Goal: Navigation & Orientation: Find specific page/section

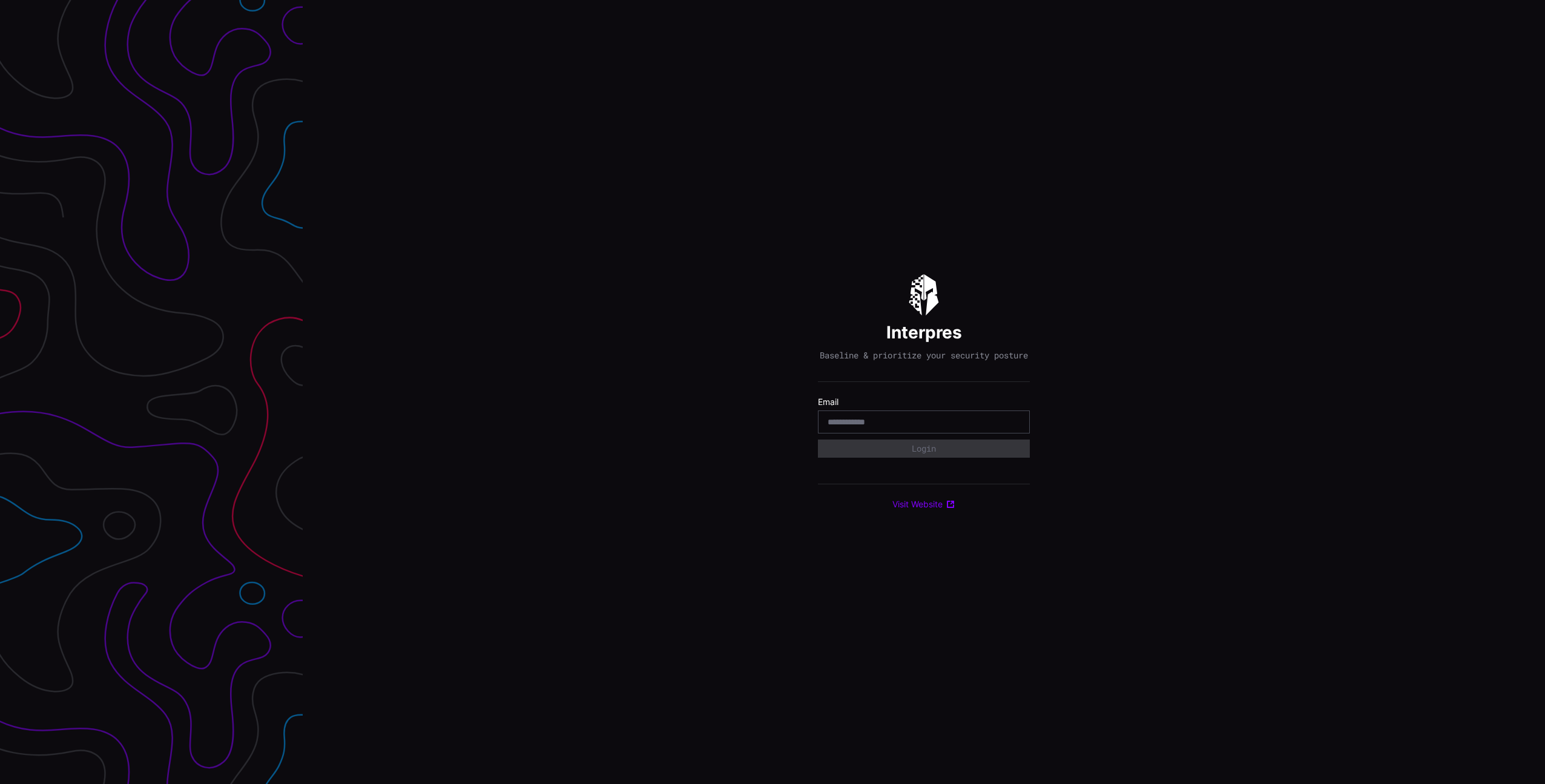
click at [1545, 426] on com-1password-button at bounding box center [1545, 392] width 0 height 784
click at [916, 433] on div at bounding box center [924, 421] width 212 height 23
click at [913, 428] on input "email" at bounding box center [923, 422] width 192 height 11
click at [1021, 429] on div at bounding box center [924, 421] width 212 height 23
click at [1013, 428] on body "Interpres Baseline & prioritize your security posture Email Login Visit Website" at bounding box center [772, 392] width 1545 height 784
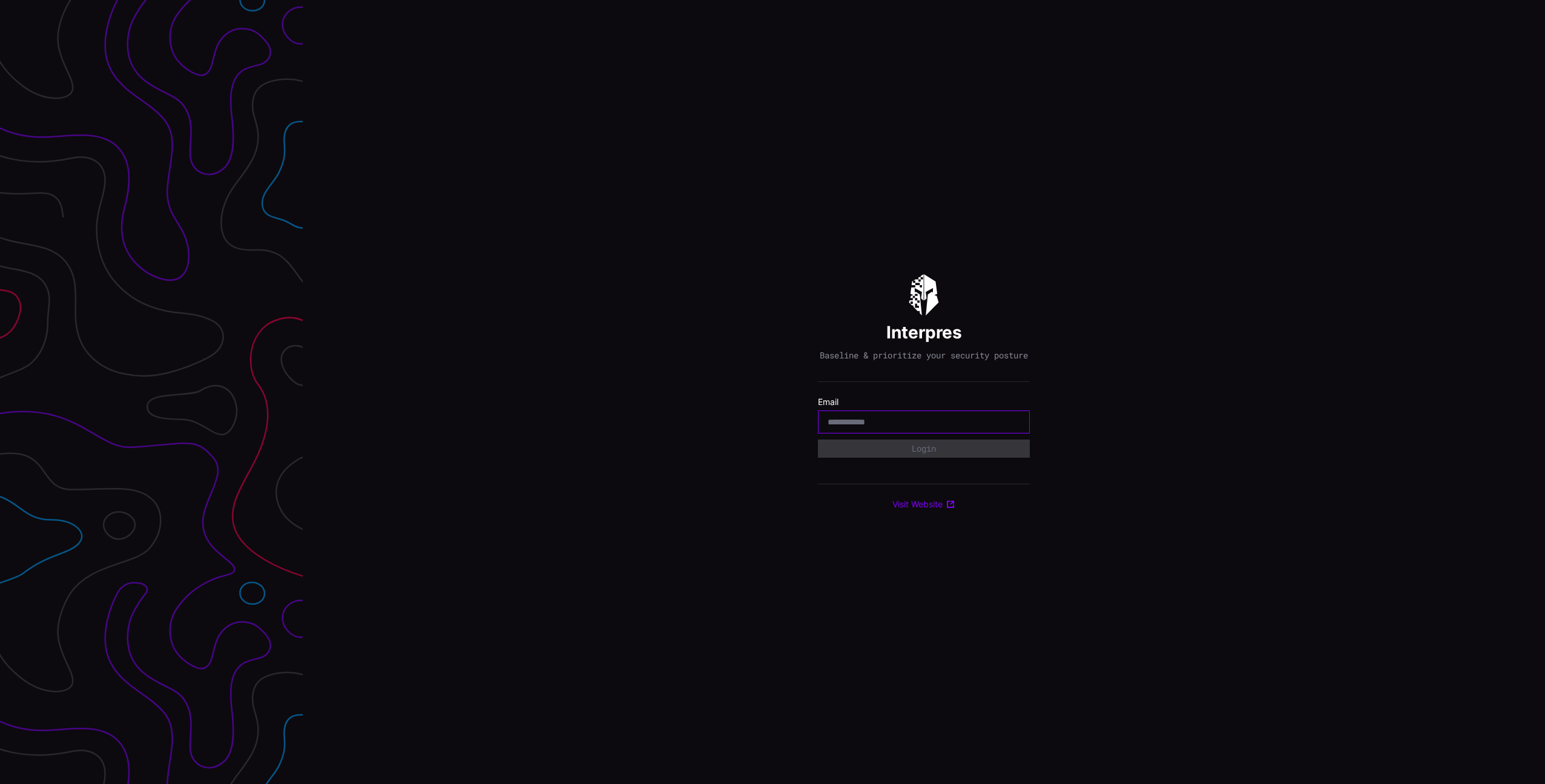
click at [1545, 428] on com-1password-button at bounding box center [1545, 392] width 0 height 784
drag, startPoint x: 1012, startPoint y: 428, endPoint x: 1004, endPoint y: 428, distance: 8.0
click at [1545, 428] on com-1password-button at bounding box center [1545, 392] width 0 height 784
type input "**********"
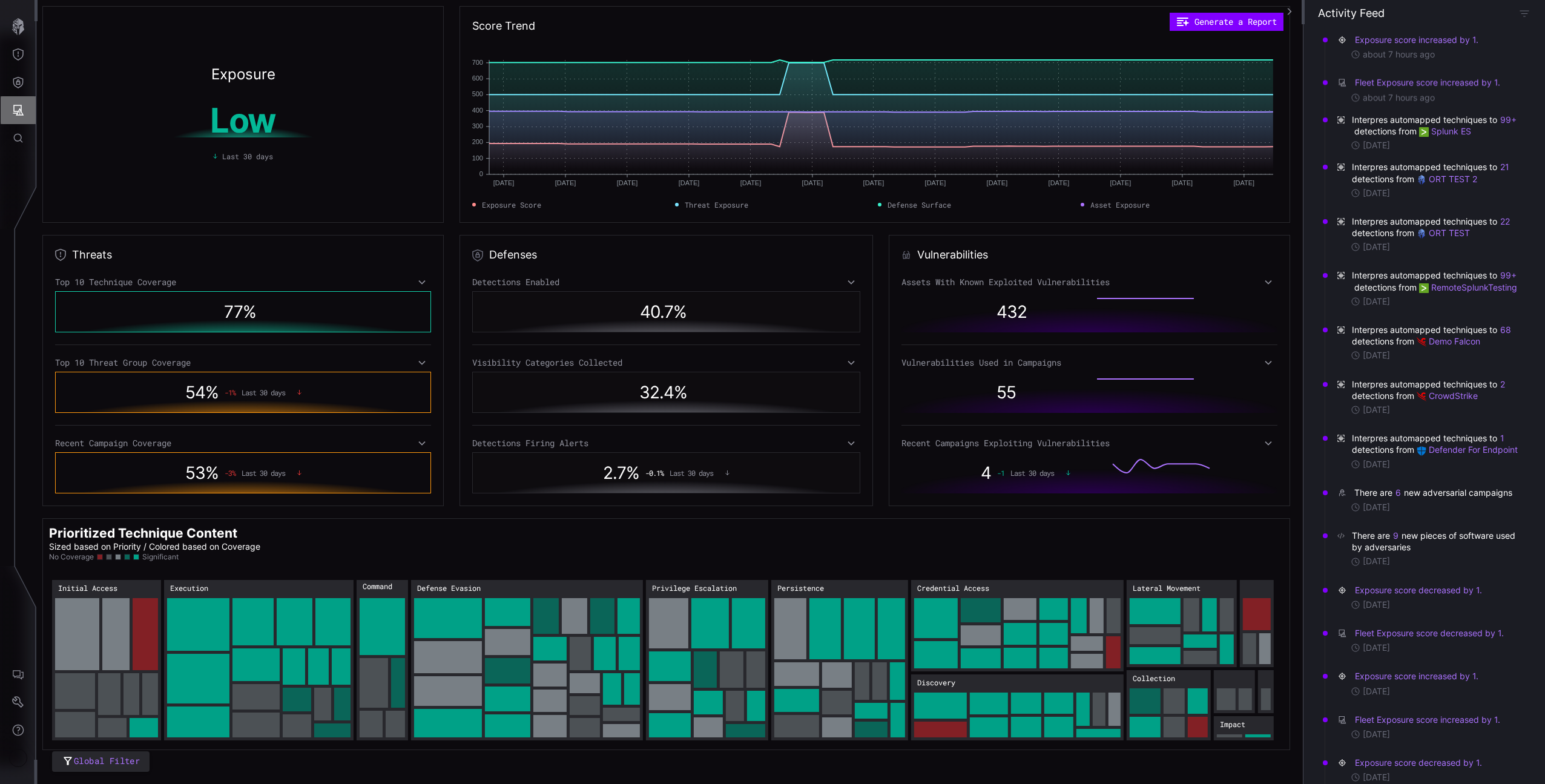
click at [30, 107] on button "Attack Surface" at bounding box center [18, 110] width 35 height 28
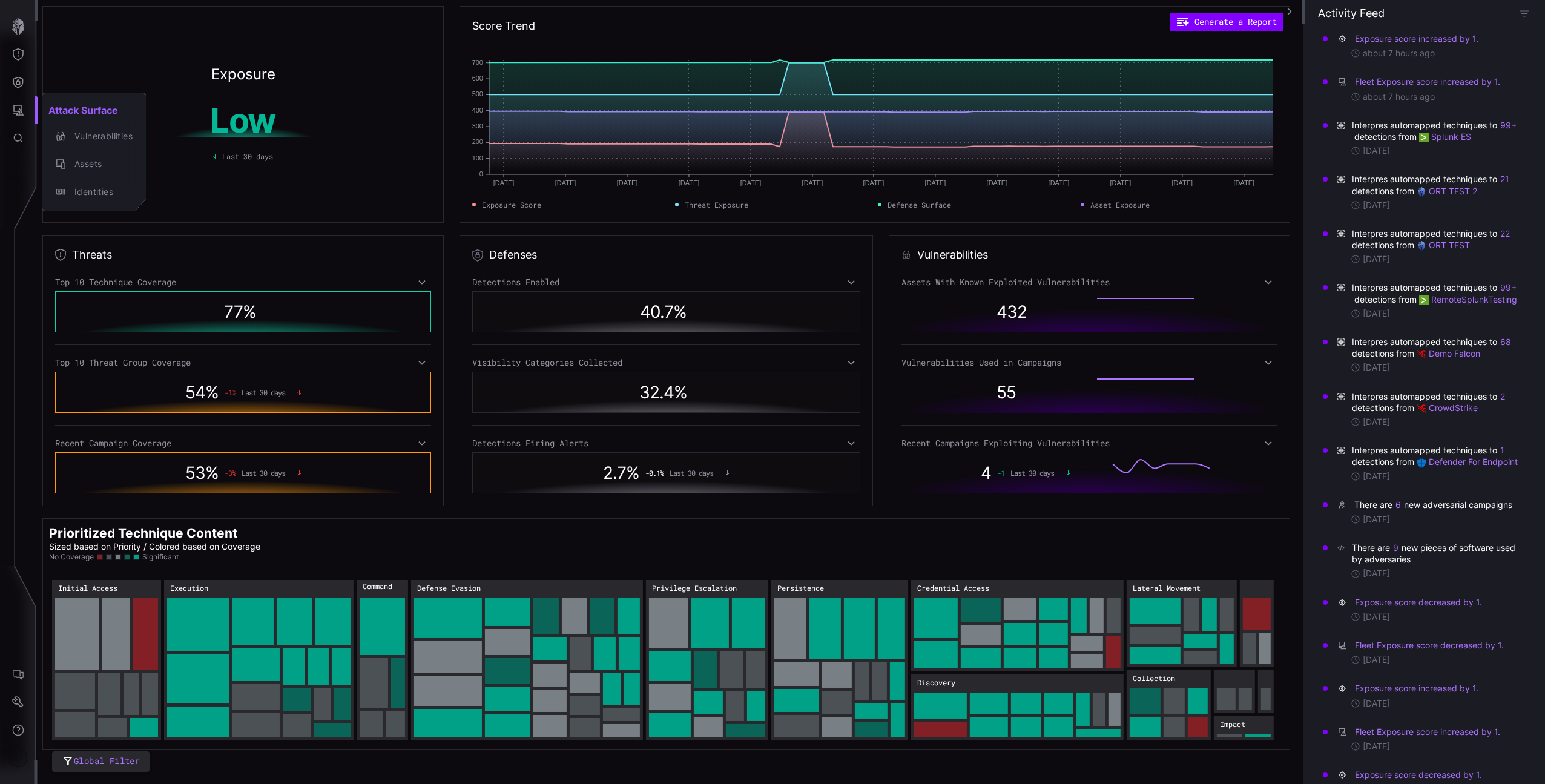
click at [19, 134] on div at bounding box center [772, 392] width 1545 height 784
click at [26, 75] on button "Defense Surface" at bounding box center [18, 82] width 35 height 28
click at [18, 113] on div at bounding box center [772, 392] width 1545 height 784
click at [18, 112] on div "Defense Surface Visibility Detections Integrations Product Comparison" at bounding box center [775, 392] width 1541 height 784
click at [17, 112] on icon "Attack Surface" at bounding box center [17, 109] width 12 height 12
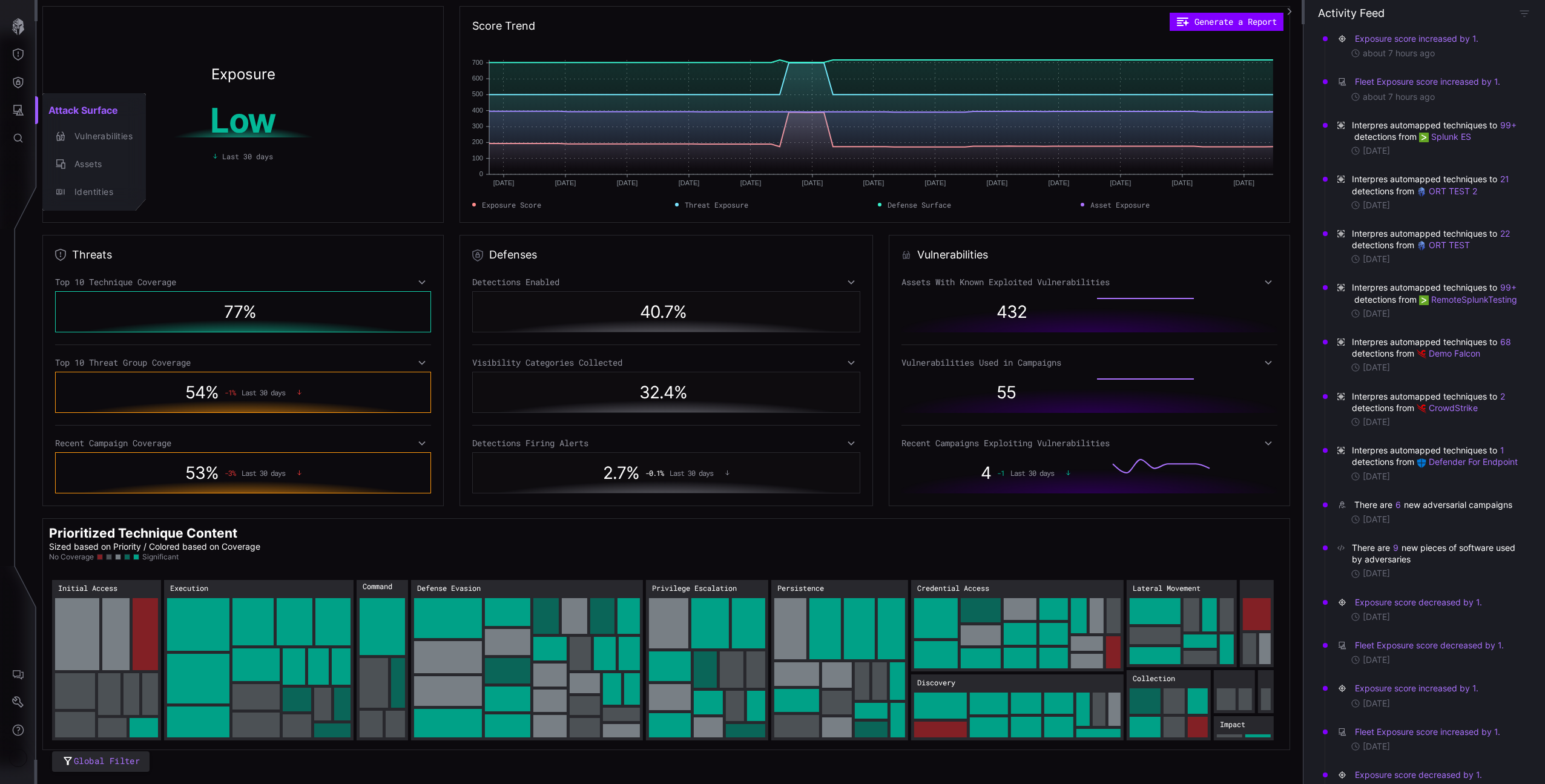
click at [15, 115] on div at bounding box center [772, 392] width 1545 height 784
click at [15, 706] on icon "Settings" at bounding box center [17, 702] width 12 height 12
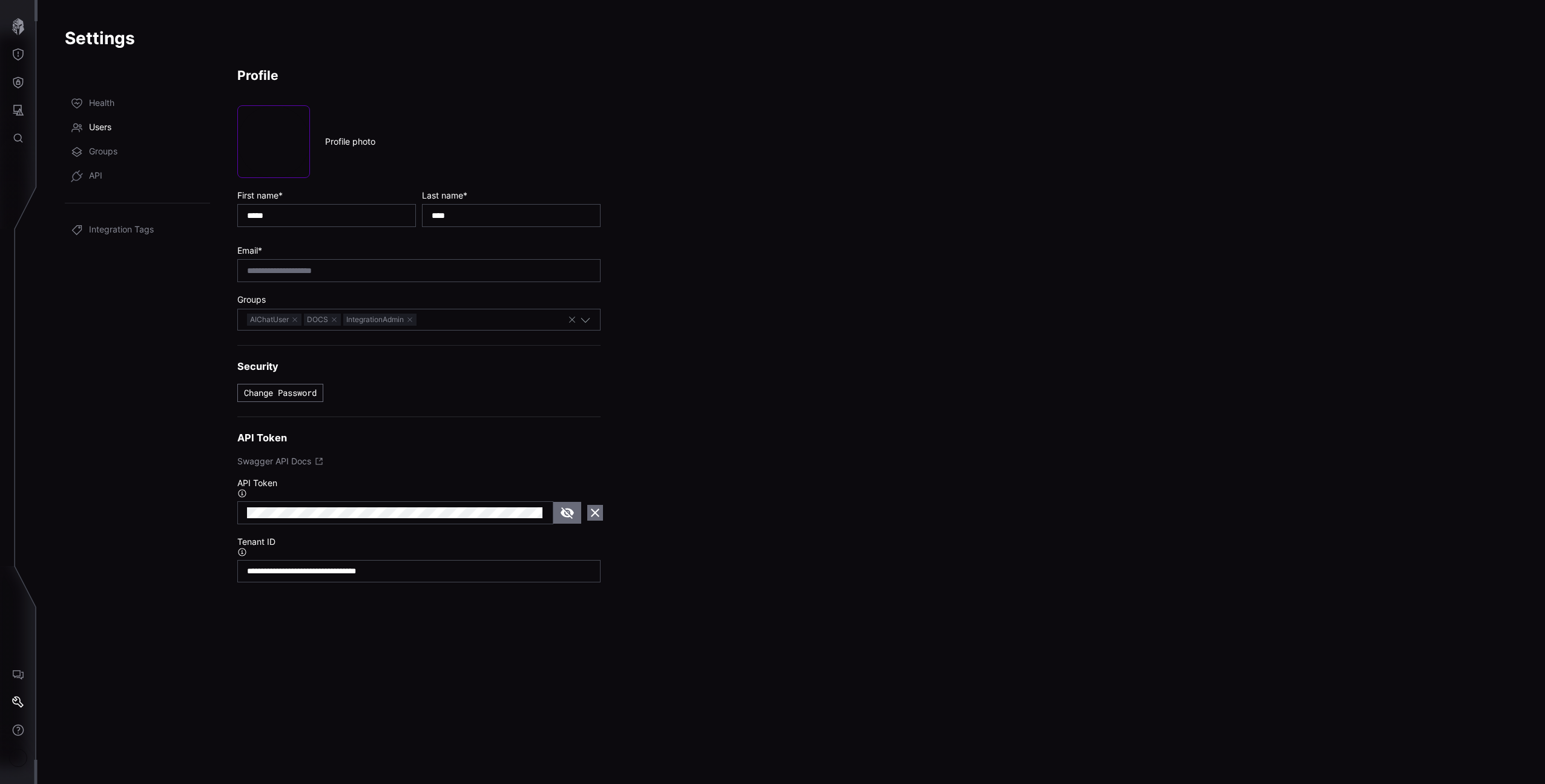
click at [89, 117] on link "Users" at bounding box center [137, 127] width 145 height 24
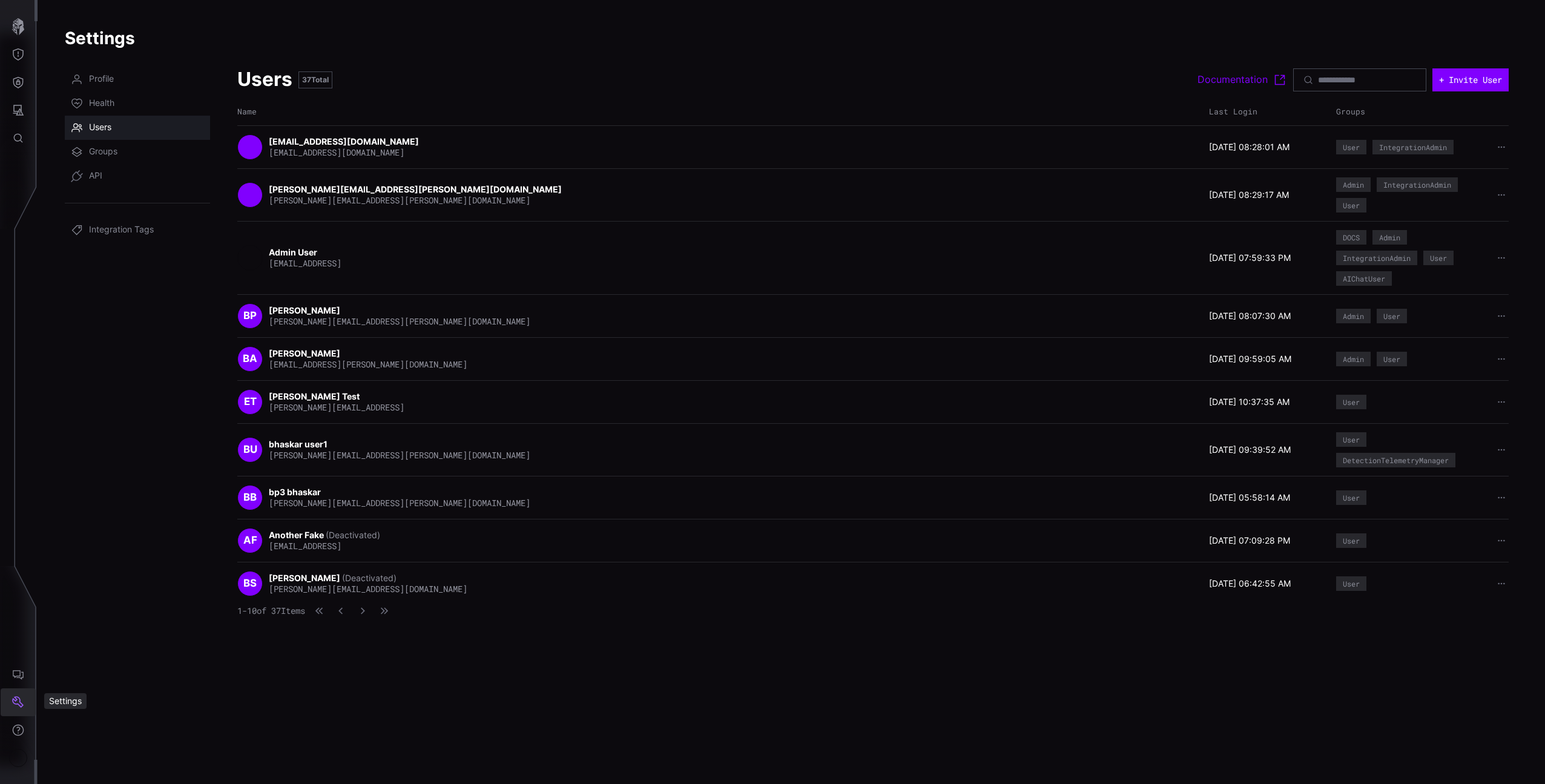
click at [21, 702] on icon "Settings" at bounding box center [17, 702] width 12 height 12
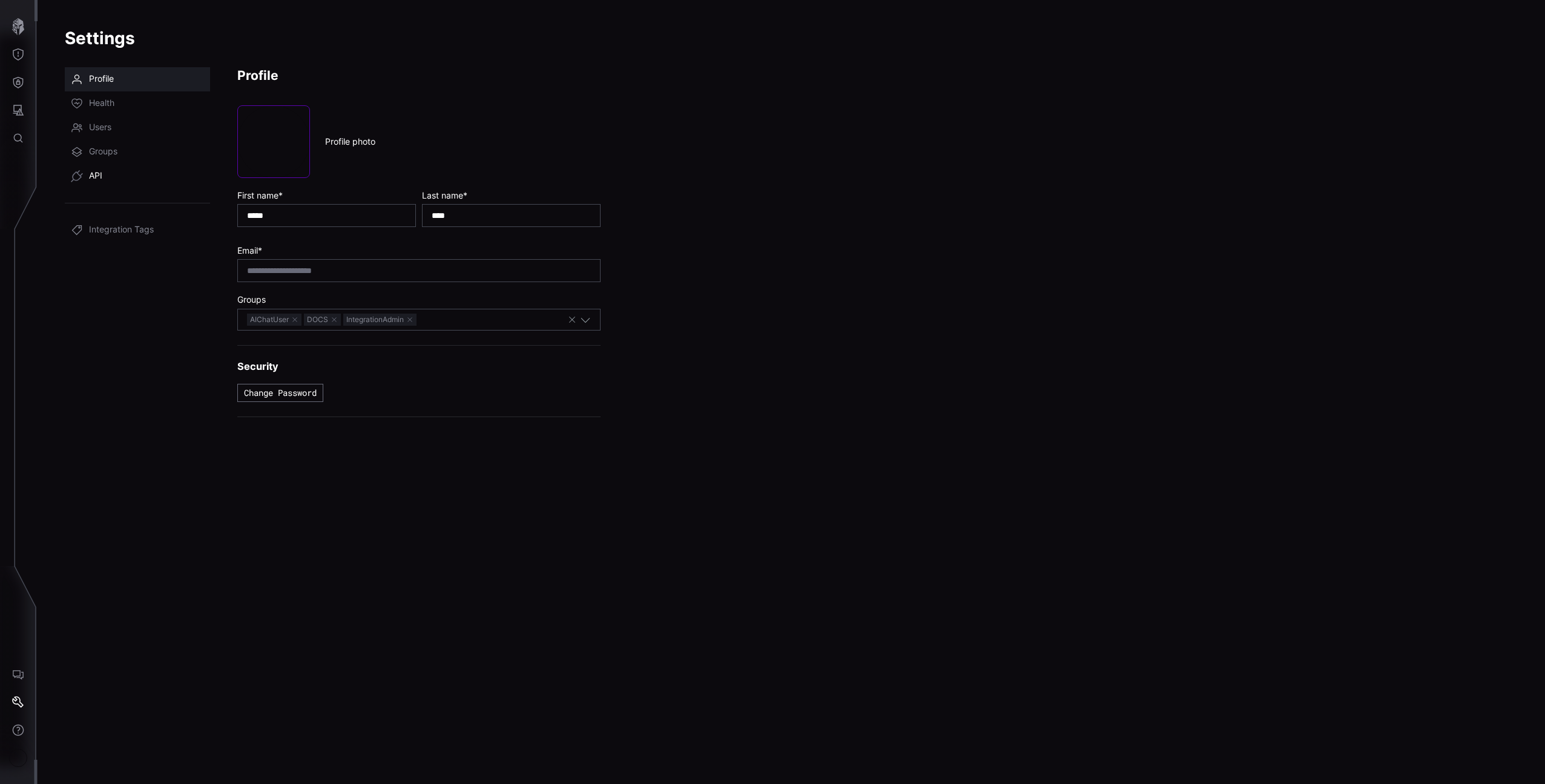
click at [107, 172] on link "API" at bounding box center [137, 176] width 145 height 24
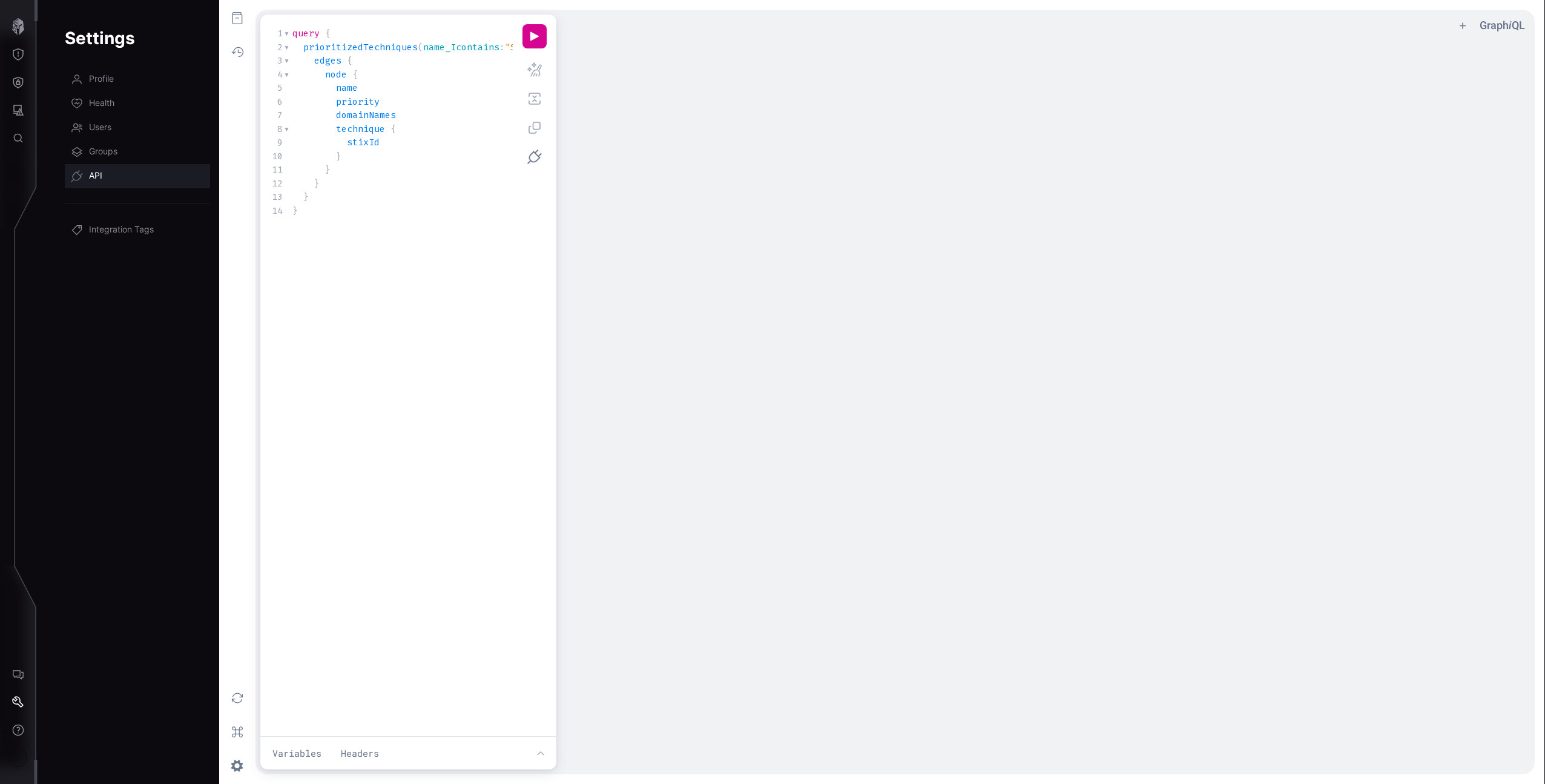
scroll to position [1, 0]
type textarea "**********"
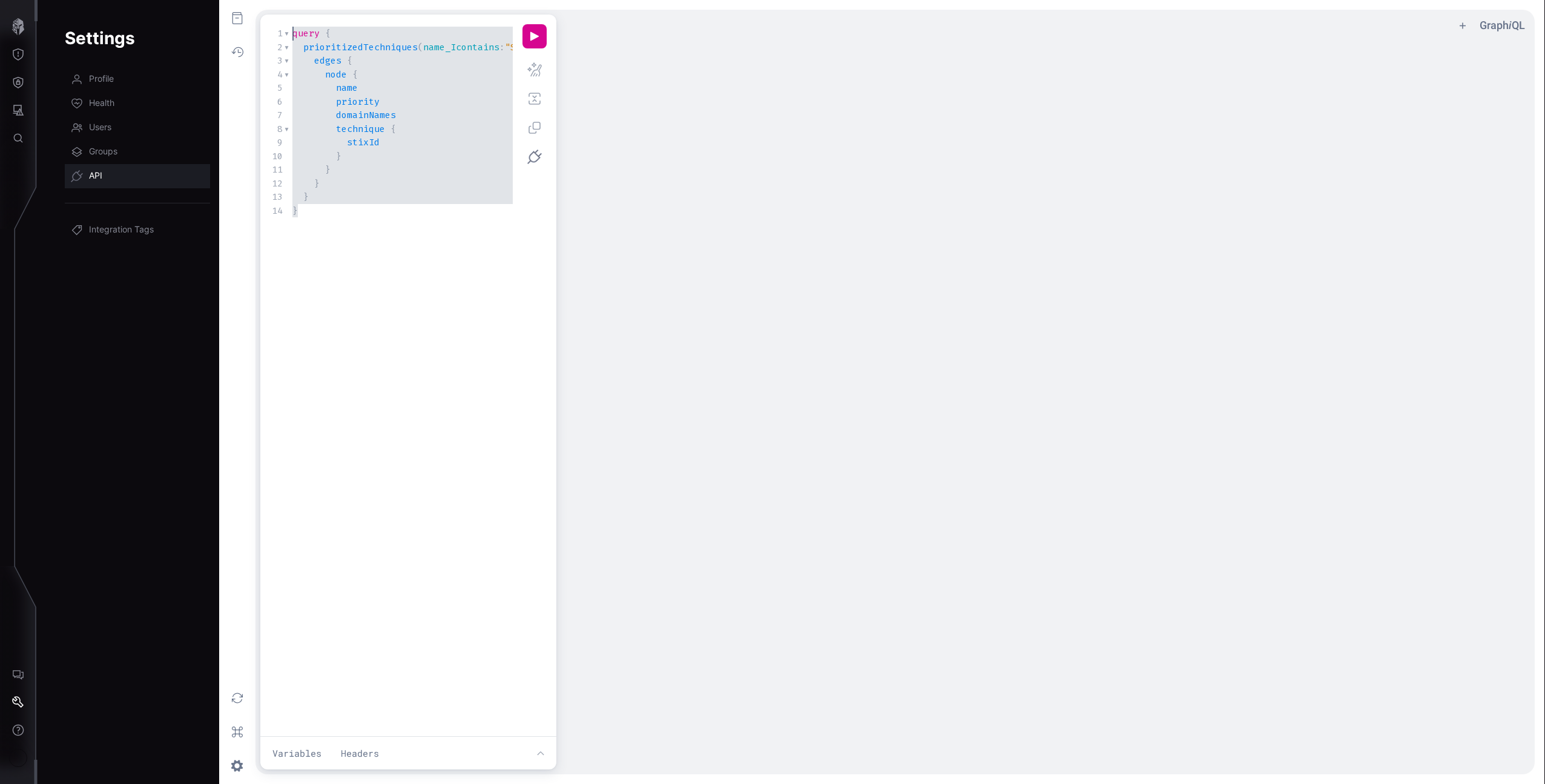
drag, startPoint x: 375, startPoint y: 254, endPoint x: 196, endPoint y: -86, distance: 384.2
click at [196, 0] on html "**********" at bounding box center [772, 392] width 1545 height 784
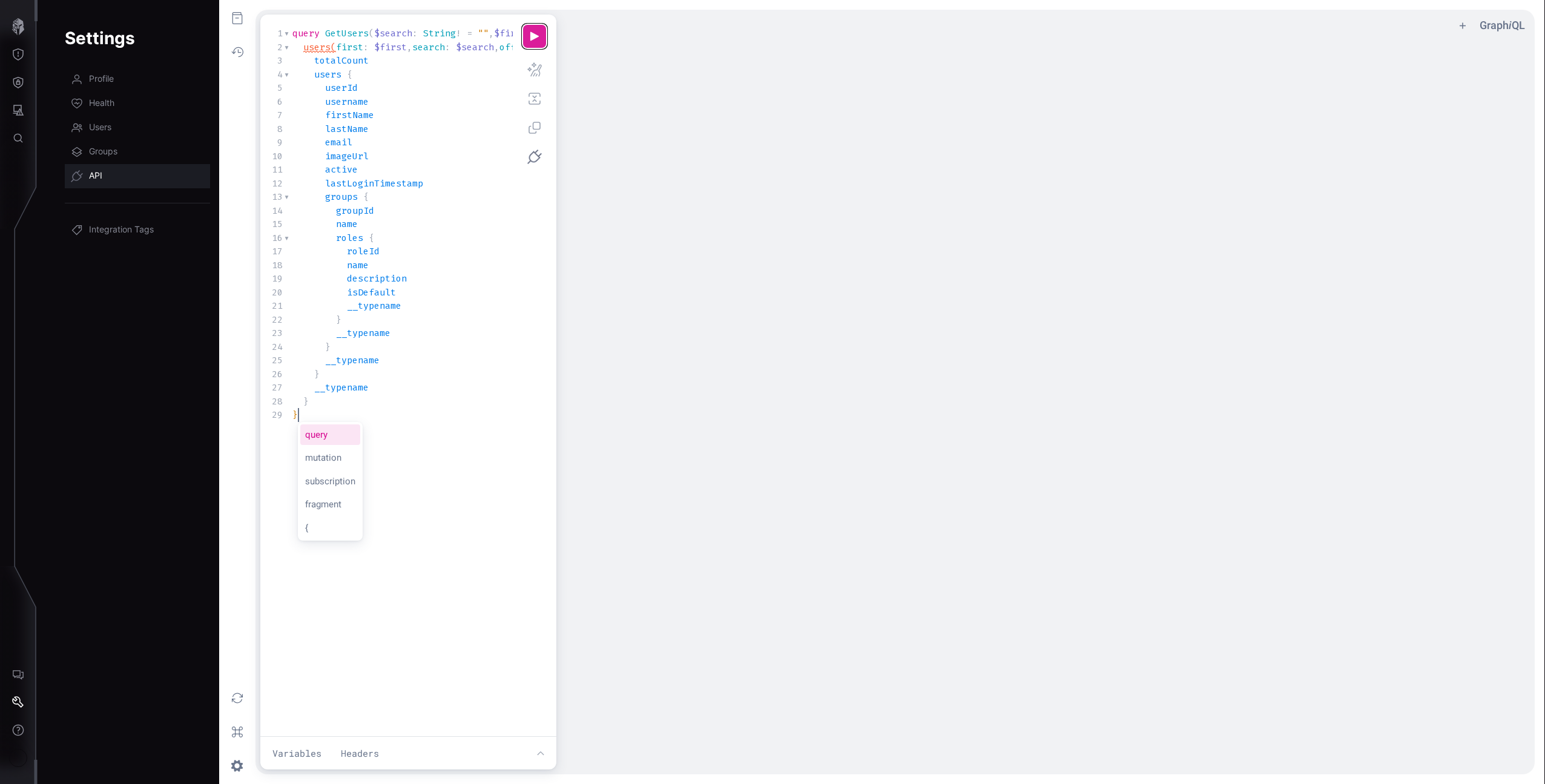
click at [537, 39] on button "u ee icon" at bounding box center [534, 36] width 24 height 24
click at [388, 172] on pre "active" at bounding box center [502, 170] width 424 height 14
click at [100, 122] on span "Users" at bounding box center [100, 127] width 23 height 12
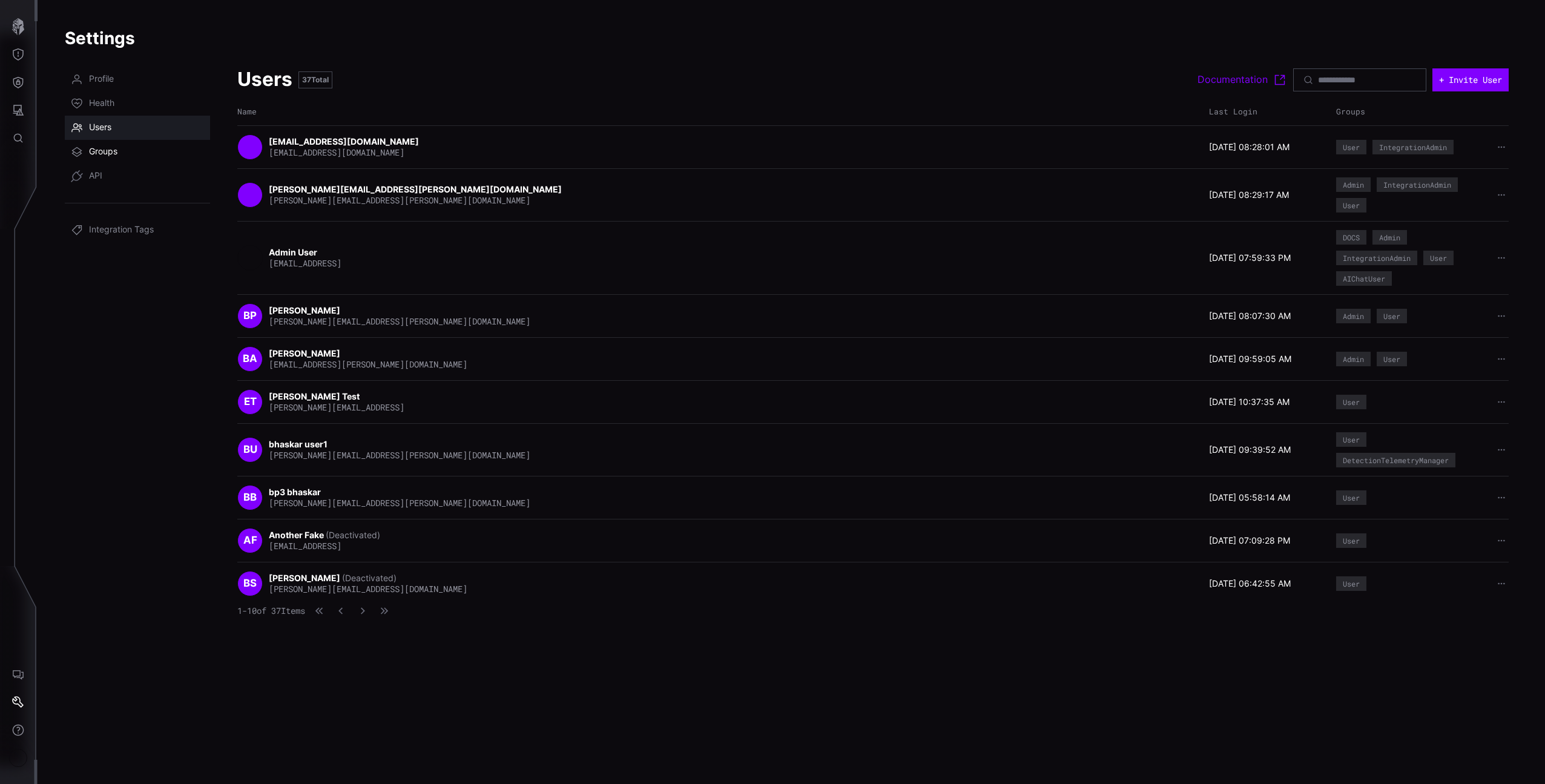
click at [137, 153] on link "Groups" at bounding box center [137, 152] width 145 height 24
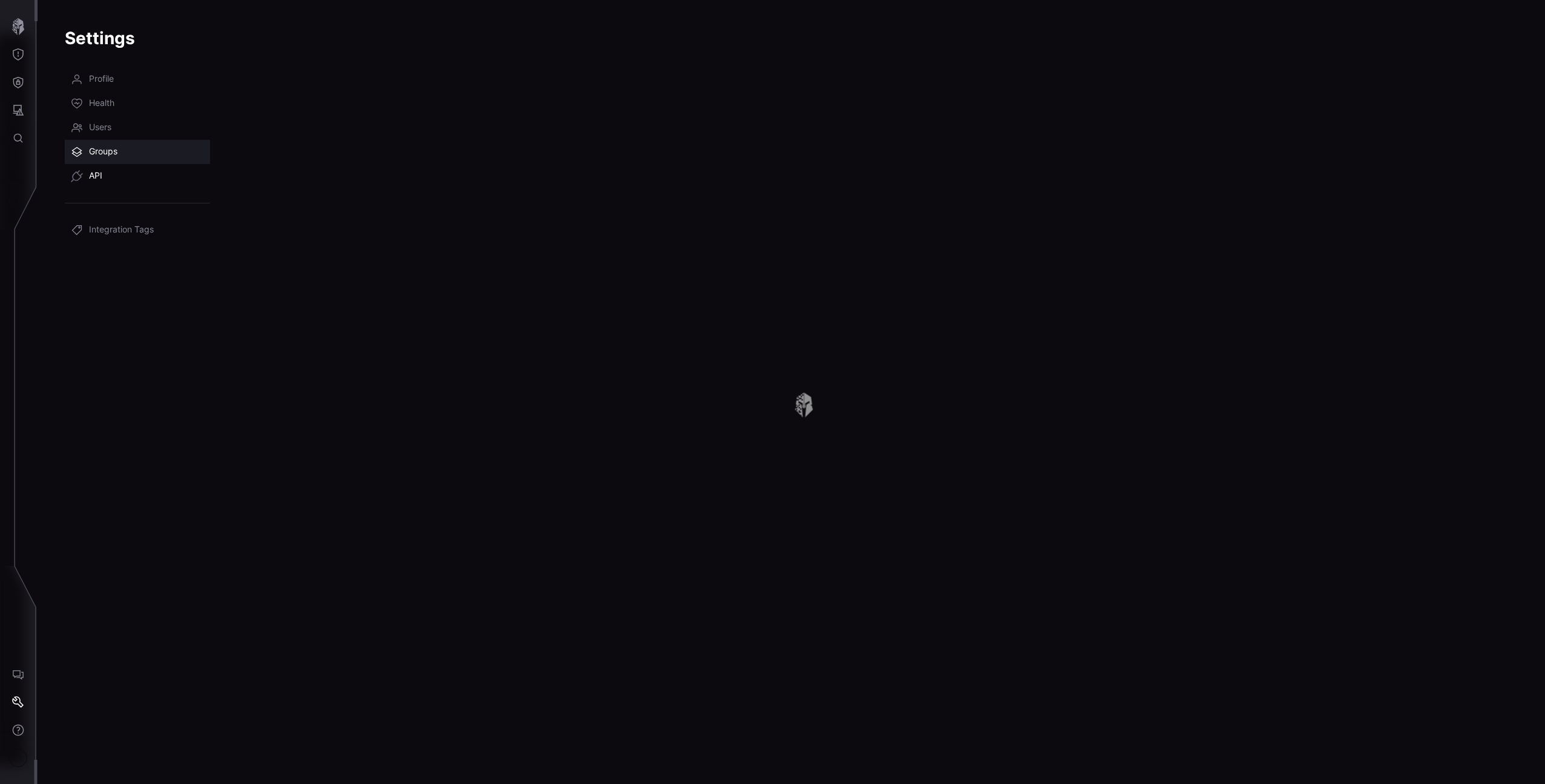
click at [122, 182] on link "API" at bounding box center [137, 176] width 145 height 24
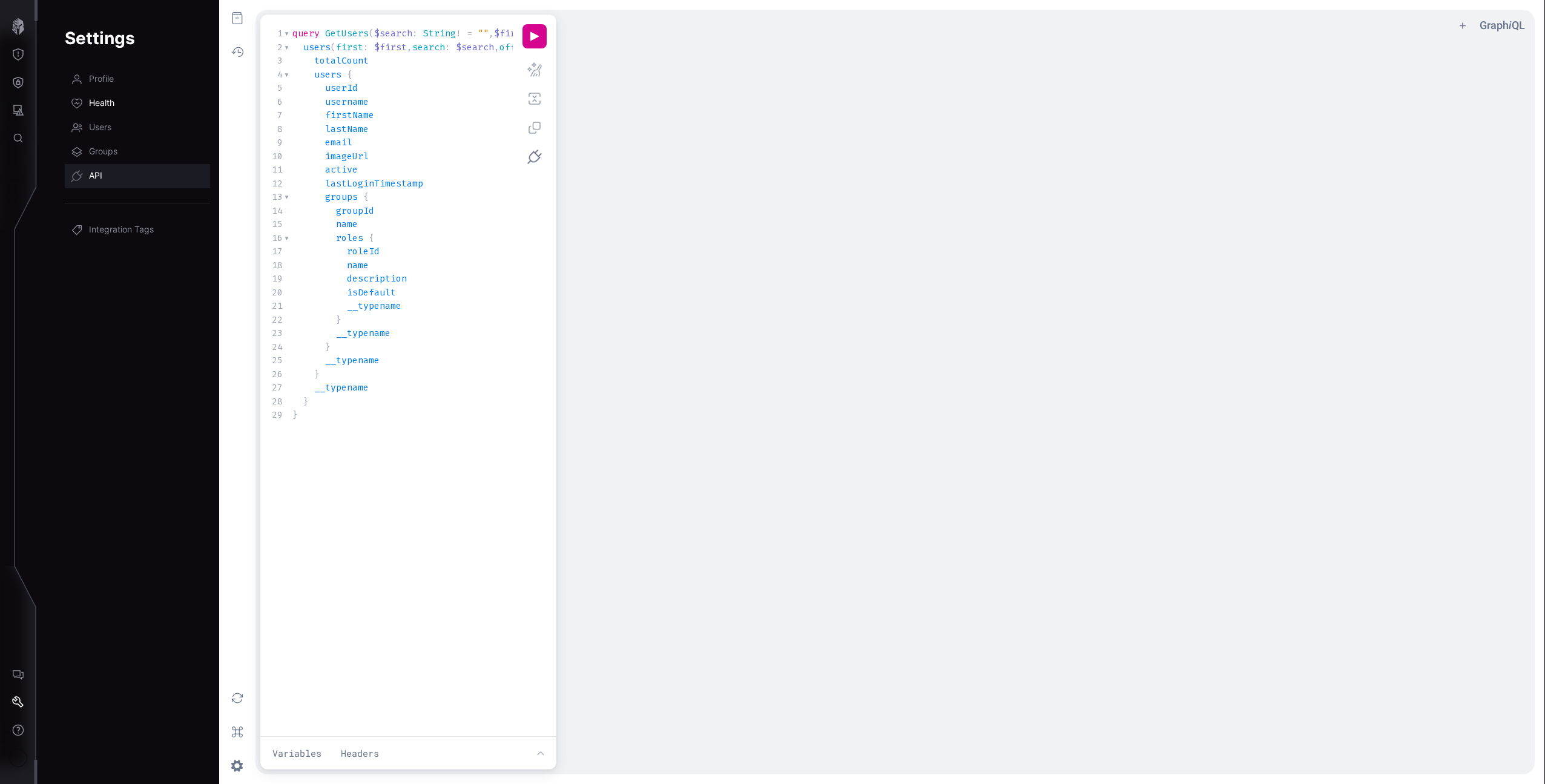
click at [139, 104] on link "Health" at bounding box center [137, 103] width 145 height 24
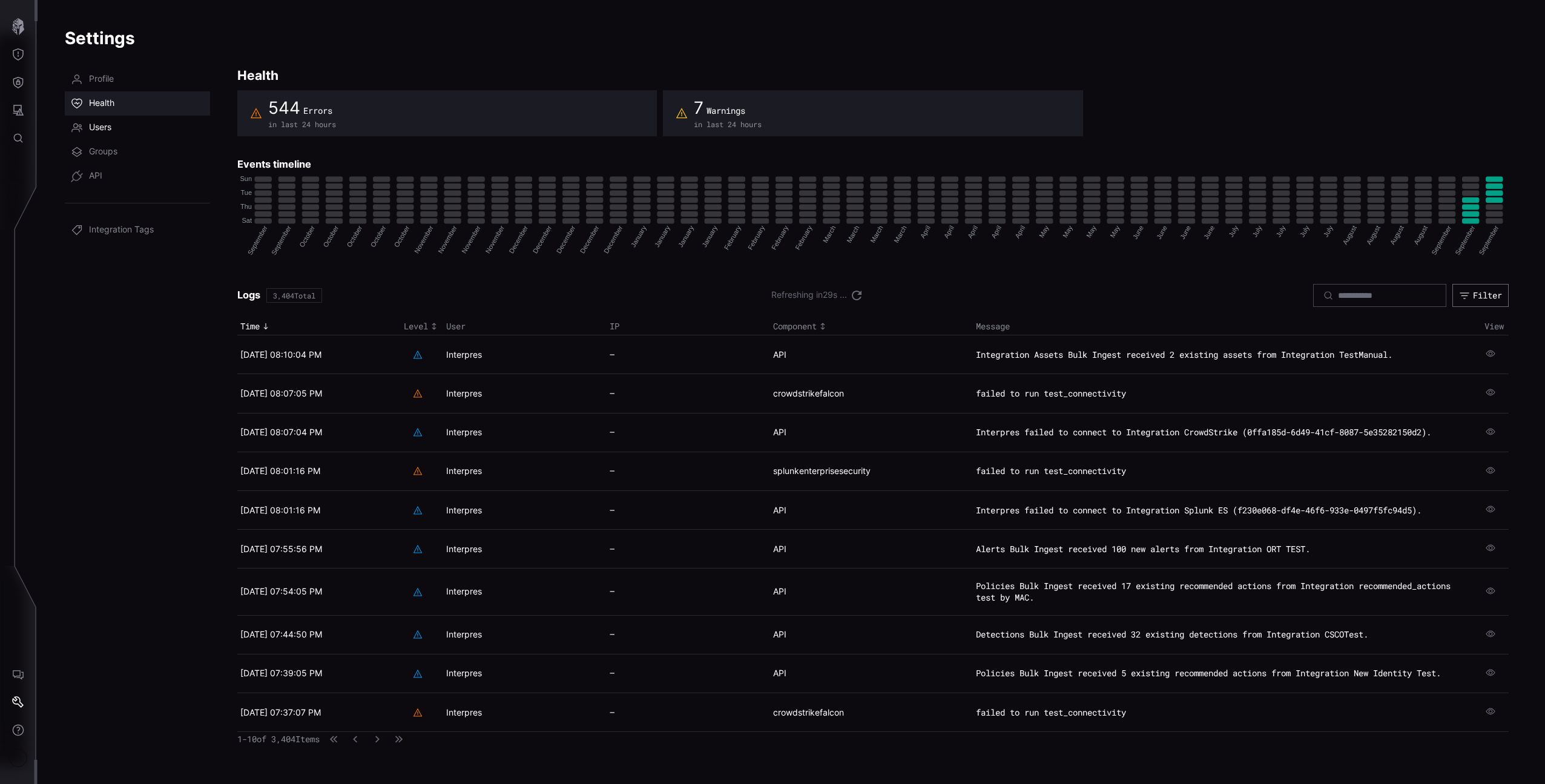
click at [84, 125] on link "Users" at bounding box center [137, 127] width 145 height 24
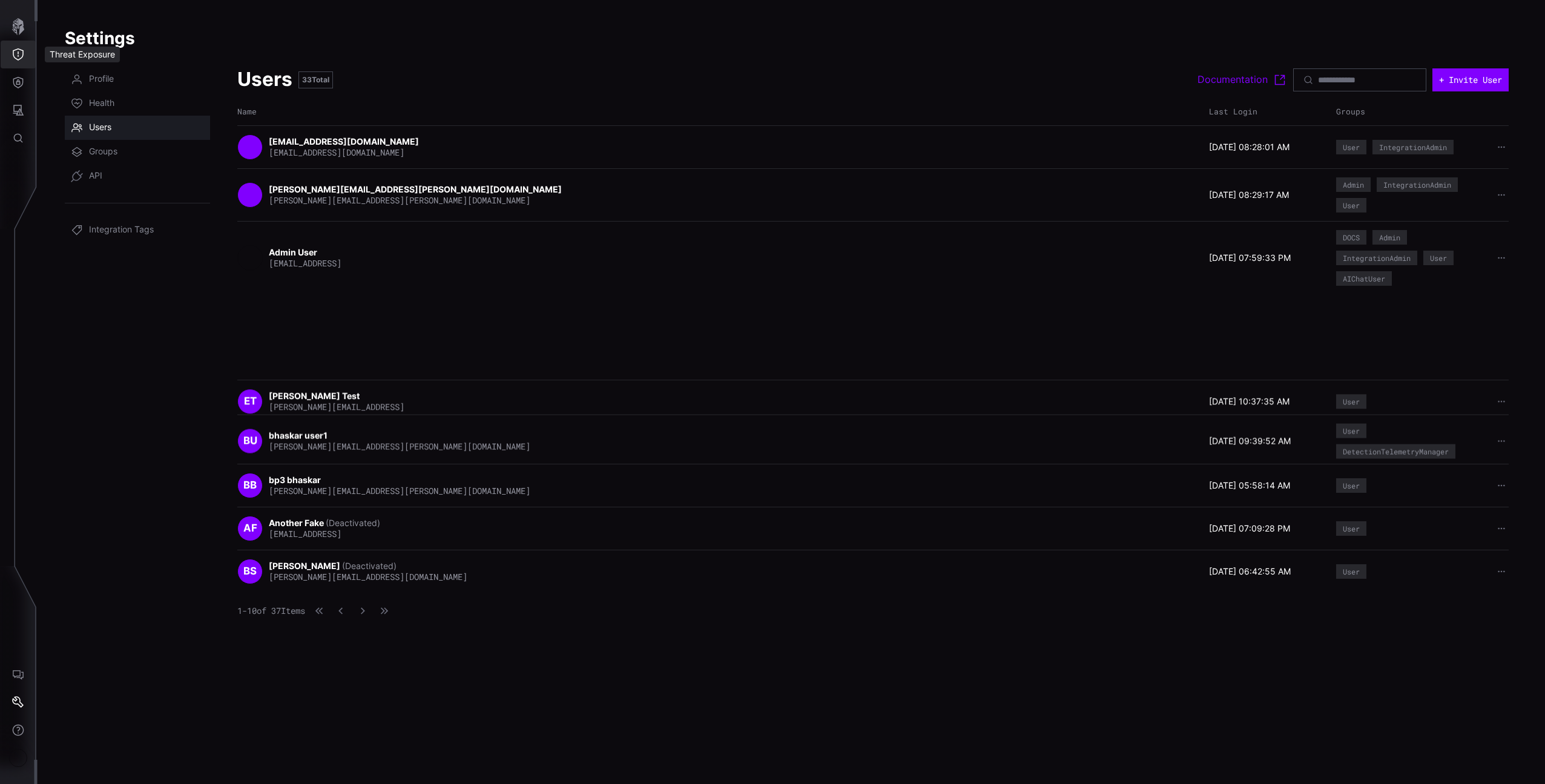
click at [24, 52] on button "Threat Exposure" at bounding box center [18, 54] width 35 height 28
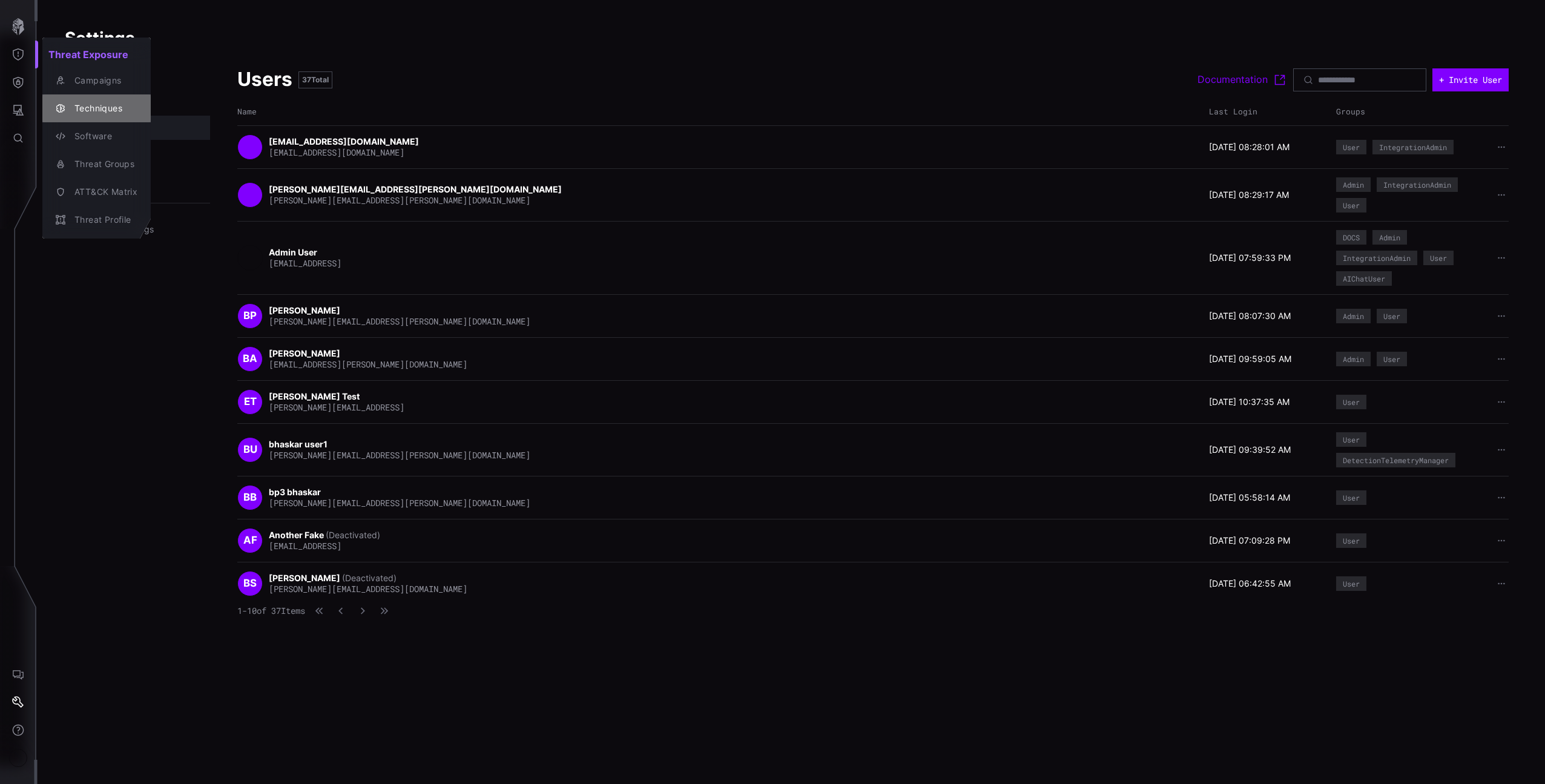
click at [137, 95] on button "Techniques" at bounding box center [97, 108] width 108 height 28
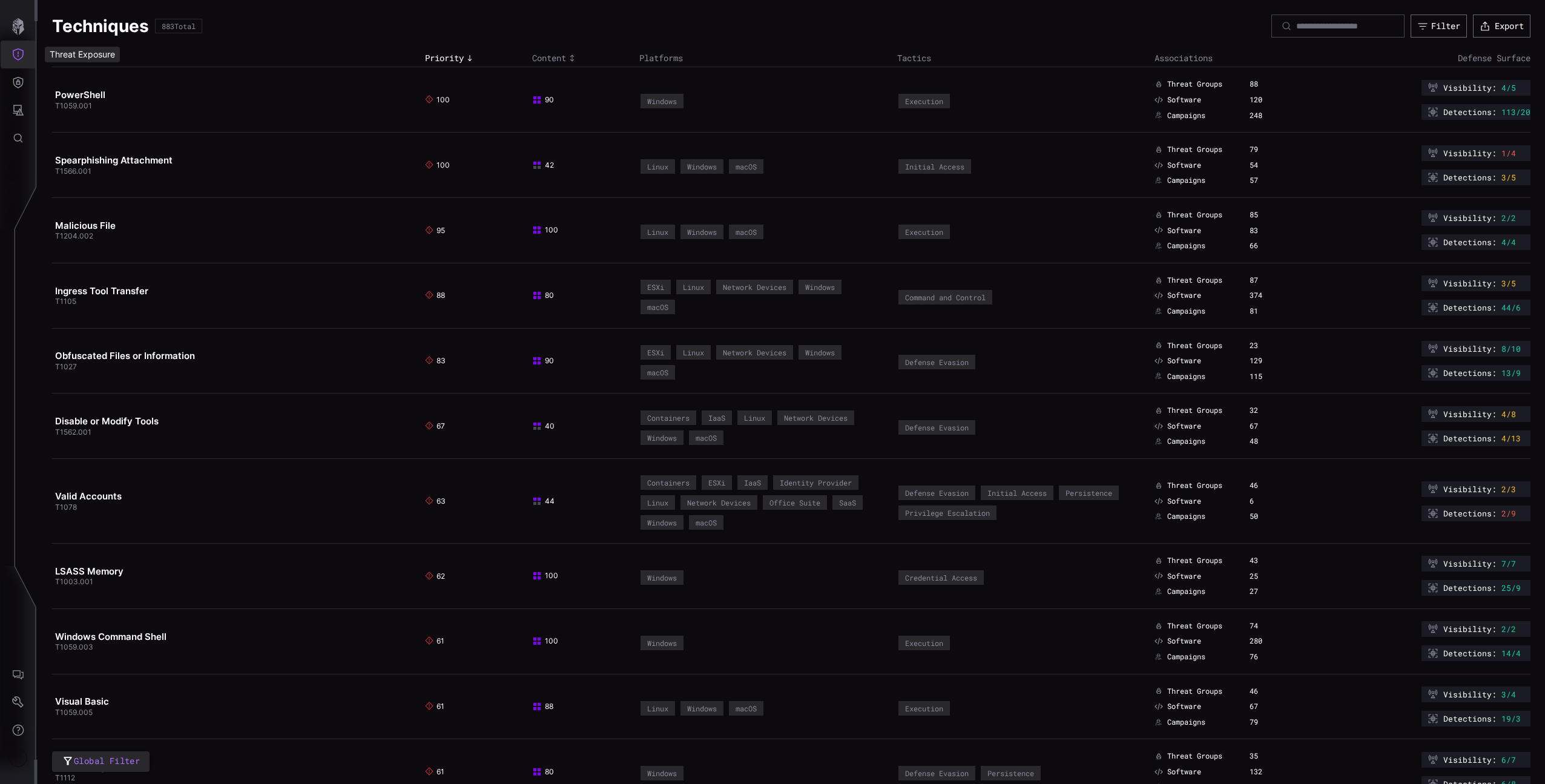
click at [20, 52] on icon "Threat Exposure" at bounding box center [17, 54] width 12 height 12
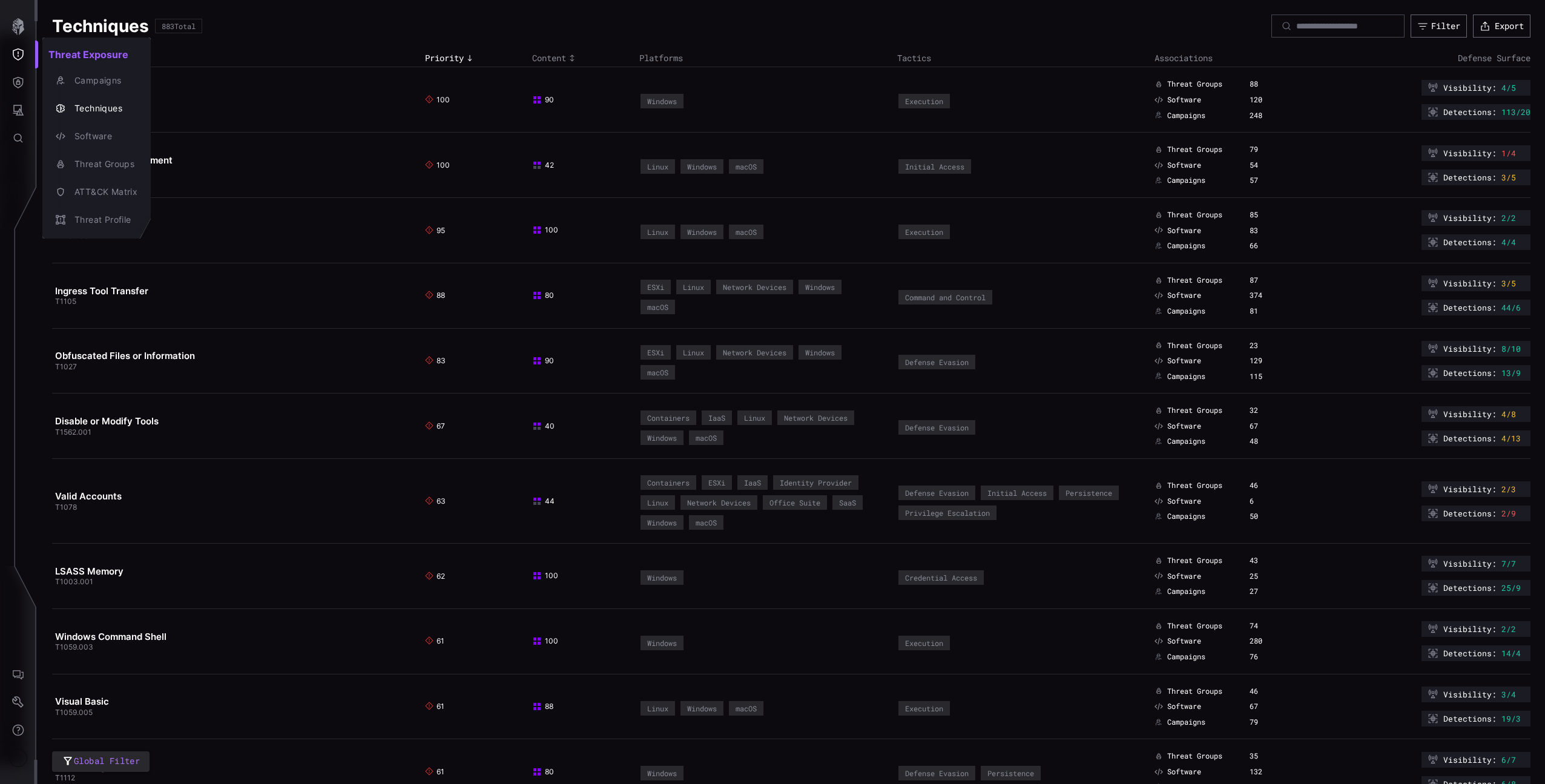
click at [61, 60] on h2 "Threat Exposure" at bounding box center [97, 54] width 108 height 24
click at [64, 63] on h2 "Threat Exposure" at bounding box center [97, 54] width 108 height 24
click at [77, 80] on div "Campaigns" at bounding box center [103, 80] width 69 height 15
